Goal: Find specific page/section: Find specific page/section

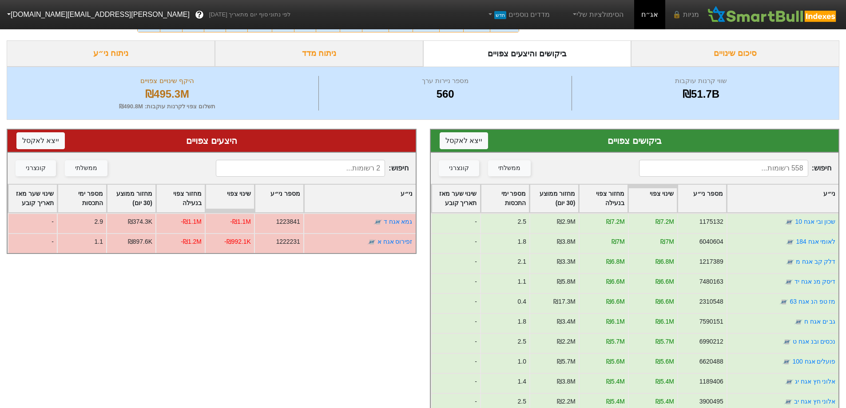
scroll to position [29, 0]
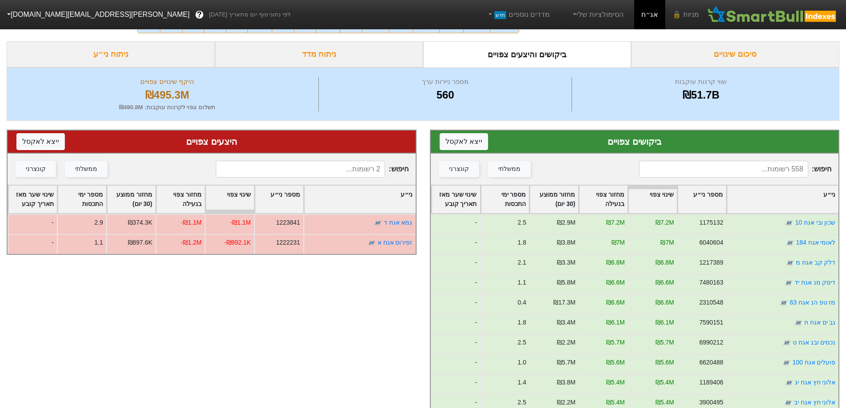
click at [709, 169] on input at bounding box center [723, 169] width 169 height 17
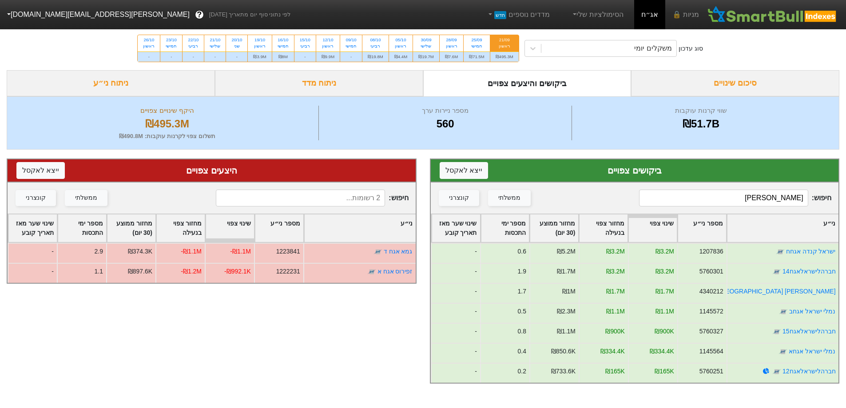
scroll to position [0, 0]
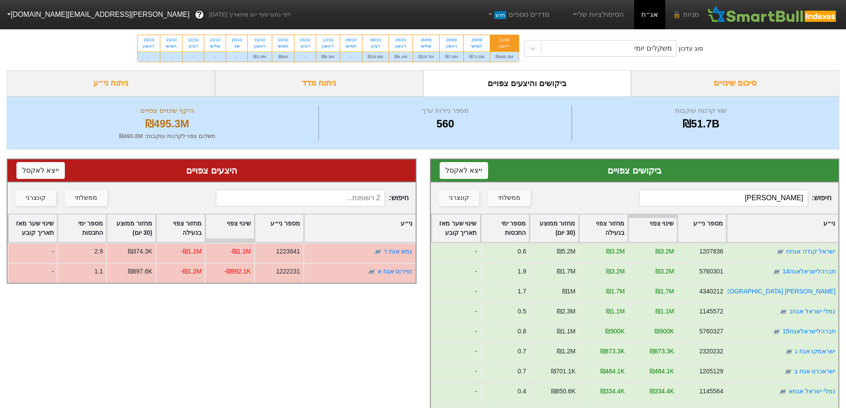
type input "י"
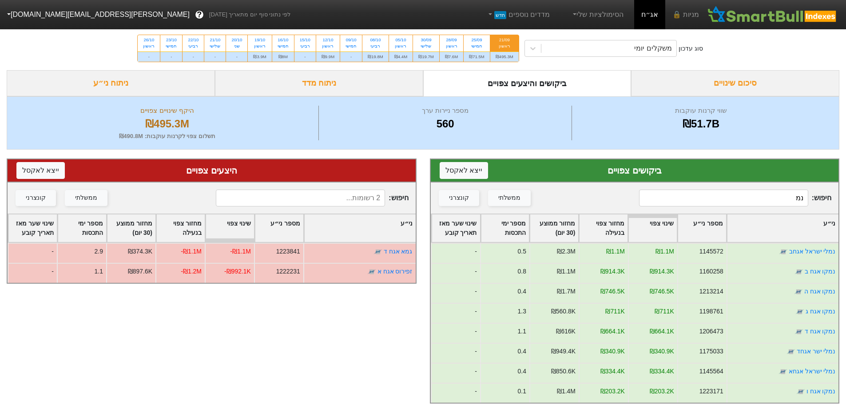
type input "נ"
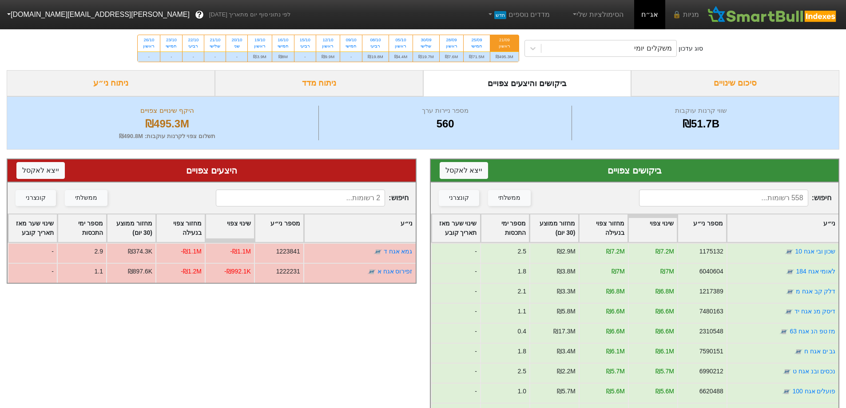
click at [754, 196] on input at bounding box center [723, 198] width 169 height 17
type input "א"
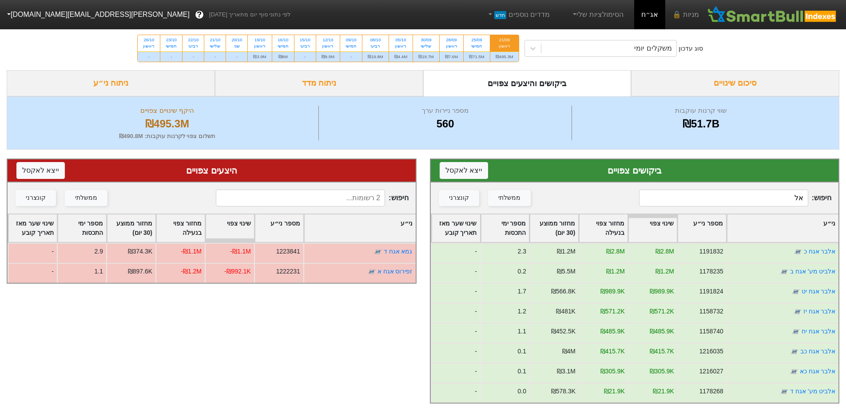
type input "א"
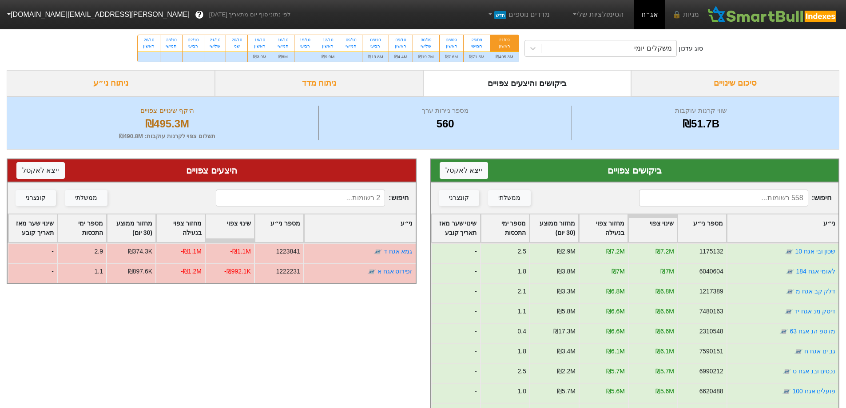
click at [749, 199] on input at bounding box center [723, 198] width 169 height 17
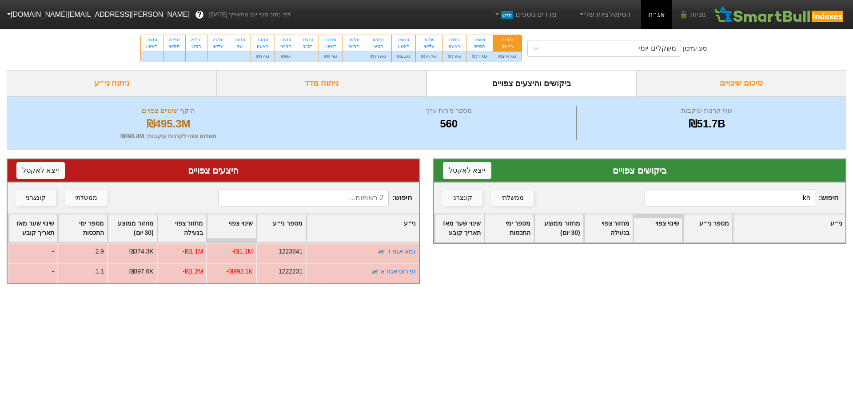
type input "k"
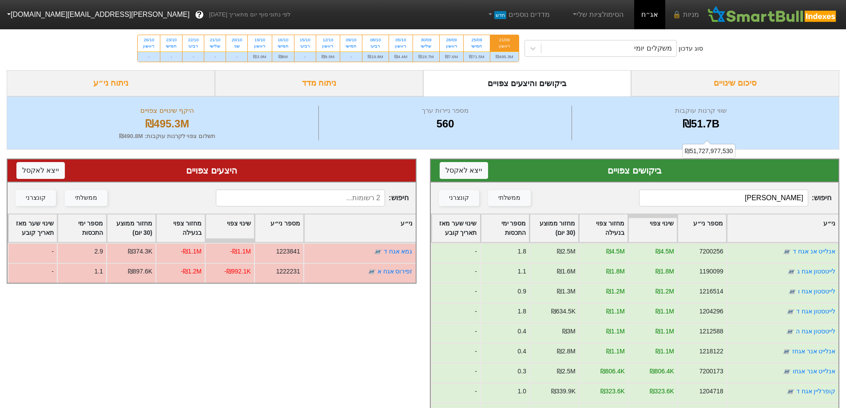
type input "ל"
